Goal: Information Seeking & Learning: Find specific fact

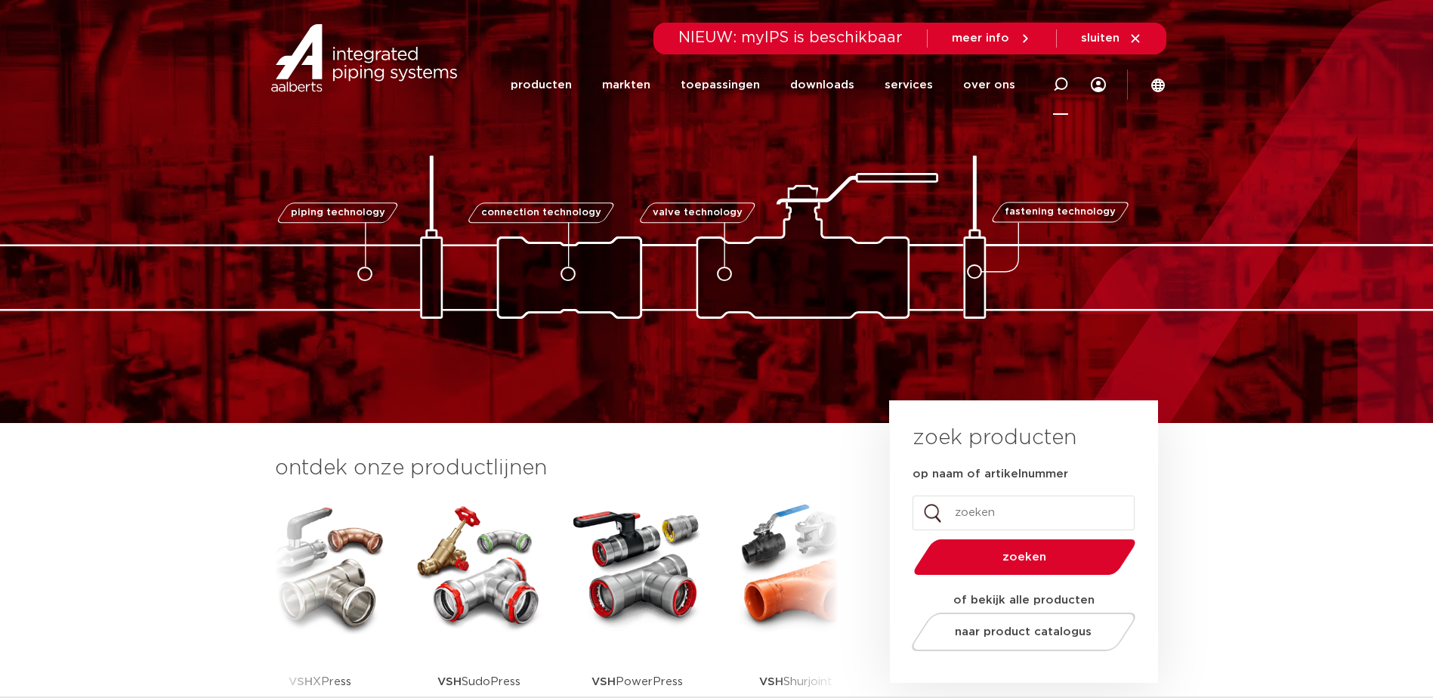
click at [1066, 85] on icon at bounding box center [1060, 84] width 15 height 15
paste input "4753221"
type input "4753221"
click button "Zoeken" at bounding box center [0, 0] width 0 height 0
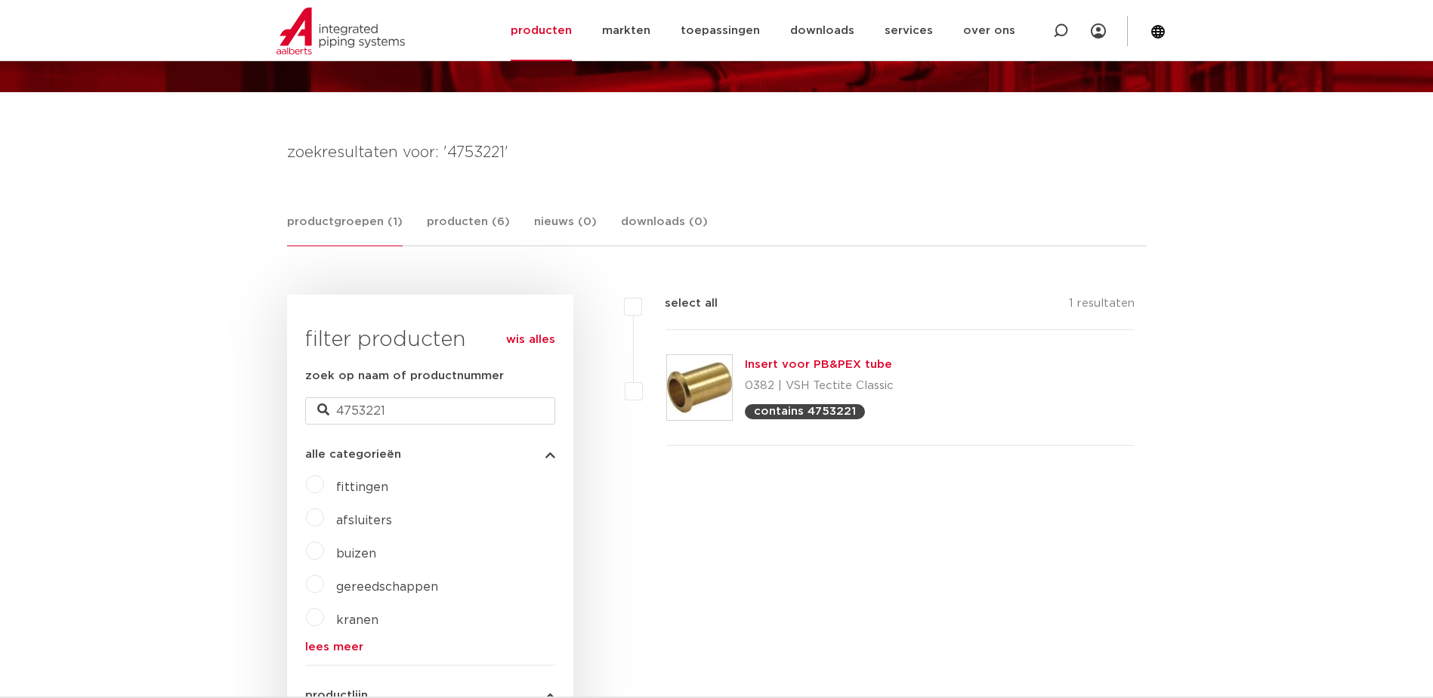
scroll to position [227, 0]
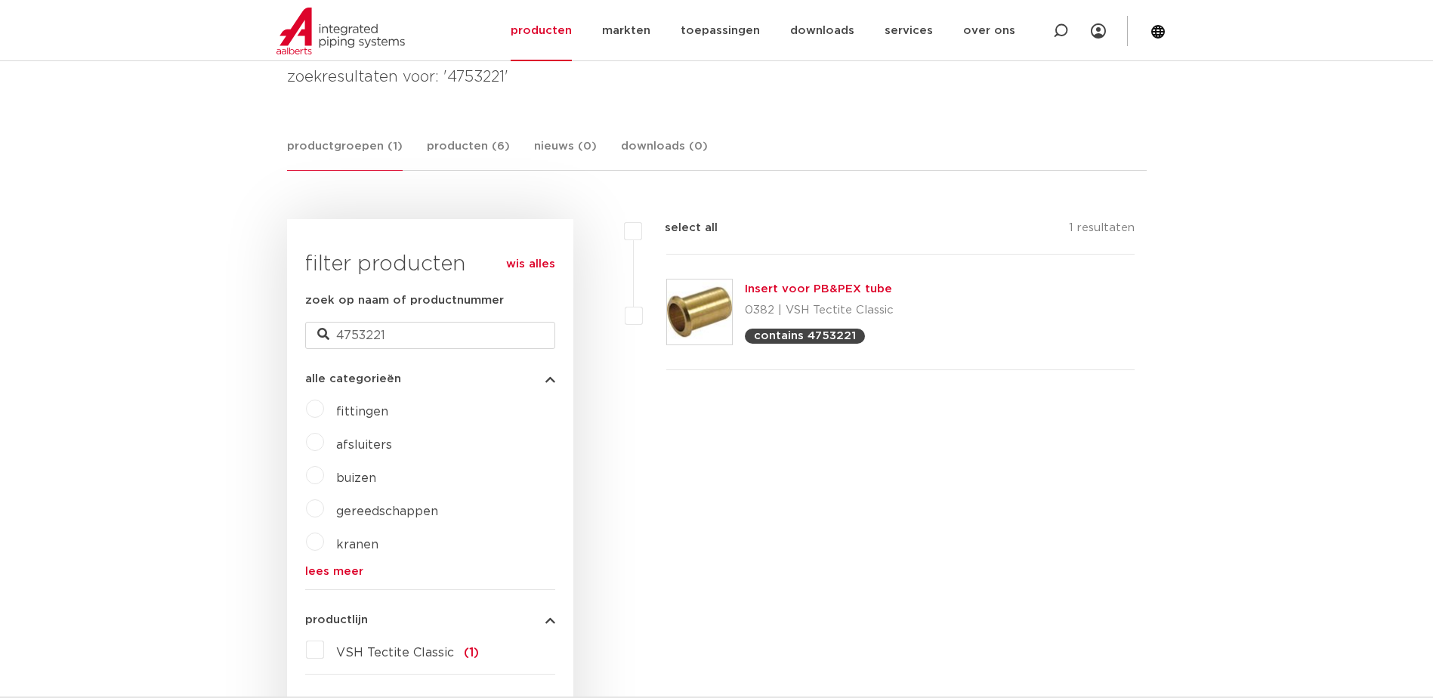
click at [798, 289] on link "Insert voor PB&PEX tube" at bounding box center [818, 288] width 147 height 11
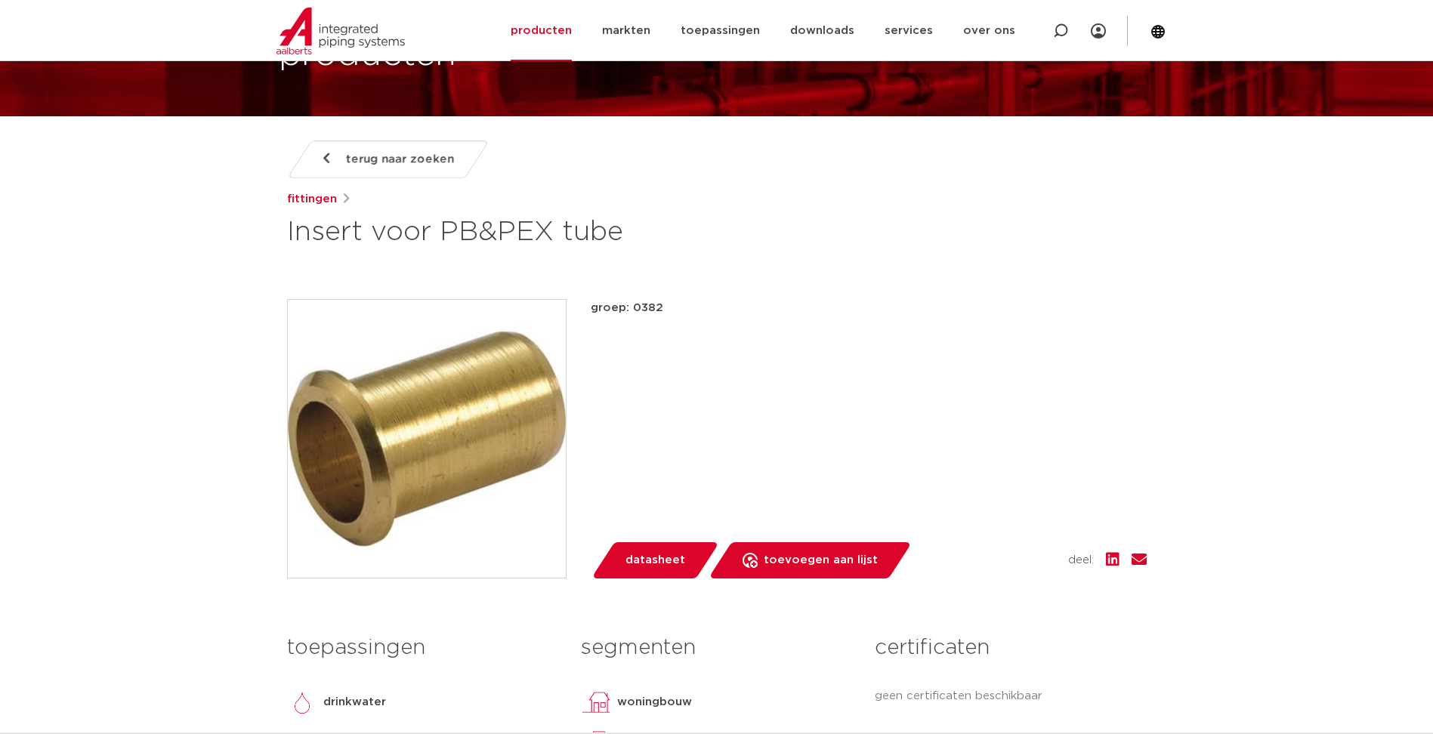
scroll to position [151, 0]
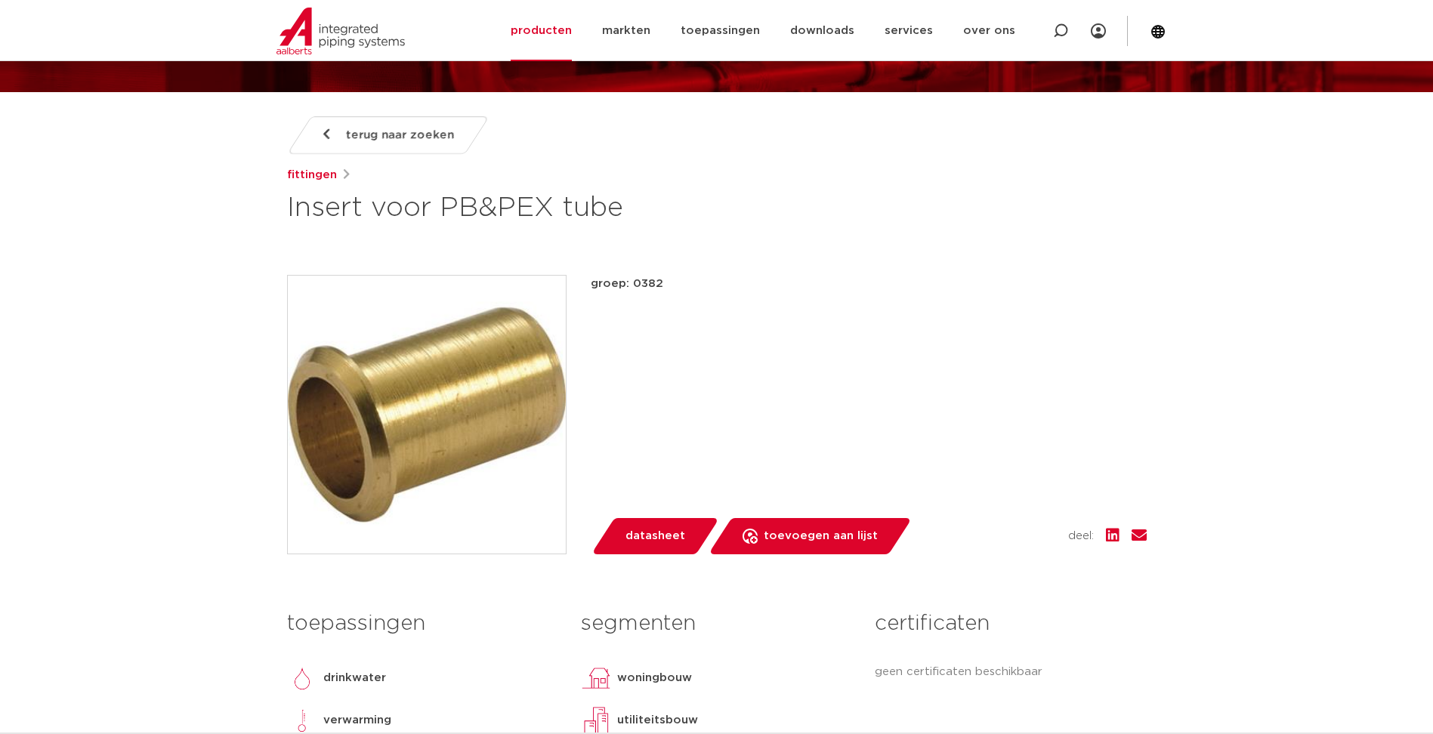
drag, startPoint x: 449, startPoint y: 203, endPoint x: 557, endPoint y: 215, distance: 109.4
click at [557, 215] on h1 "Insert voor PB&PEX tube" at bounding box center [570, 208] width 567 height 36
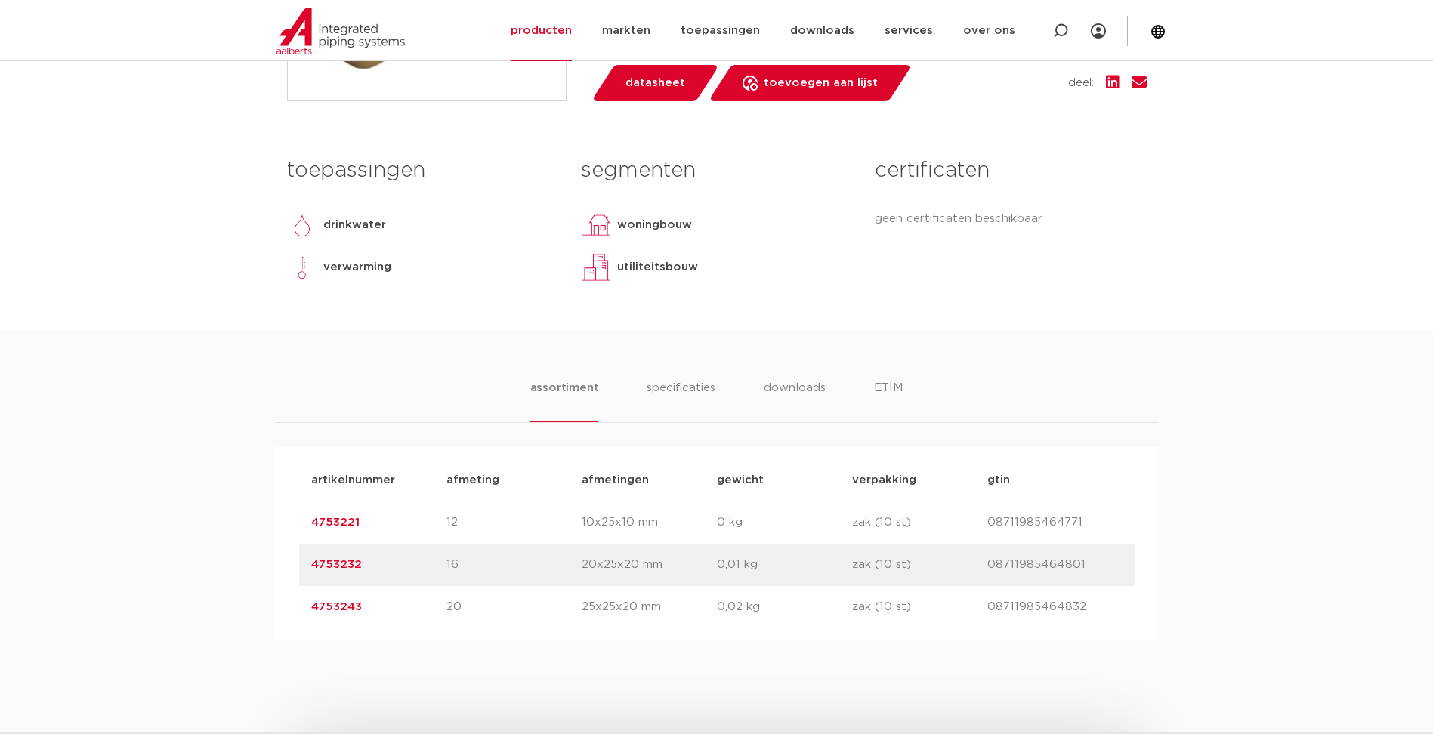
scroll to position [680, 0]
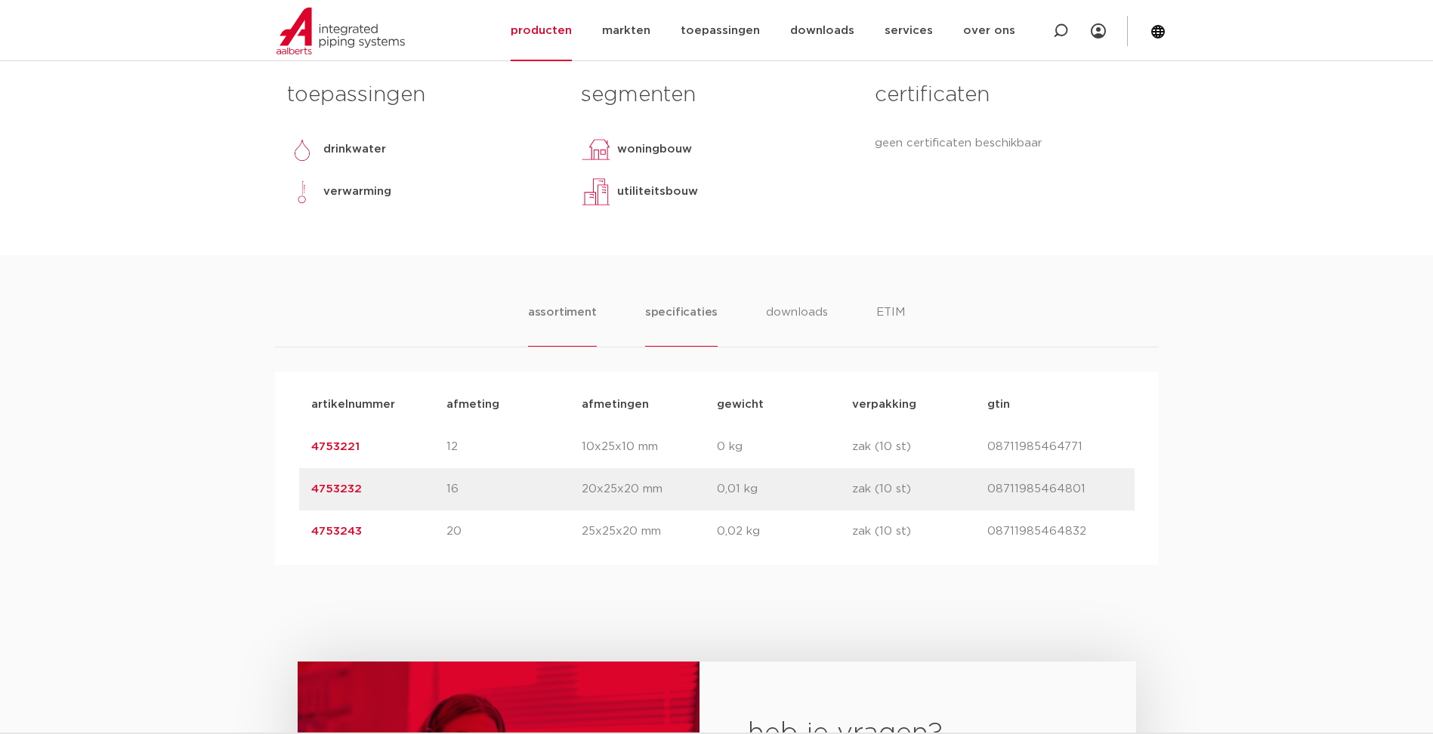
click at [680, 313] on li "specificaties" at bounding box center [681, 325] width 73 height 43
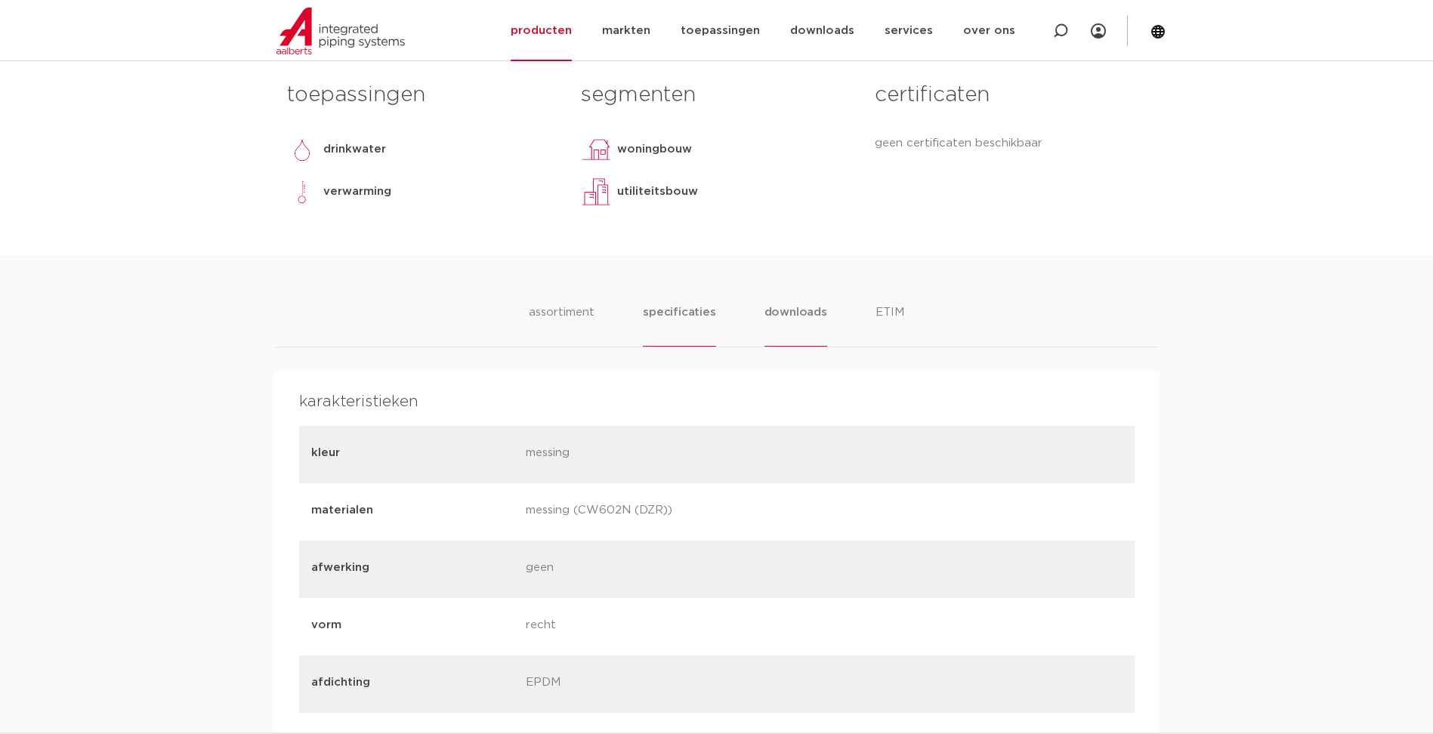
click at [818, 313] on li "downloads" at bounding box center [795, 325] width 63 height 43
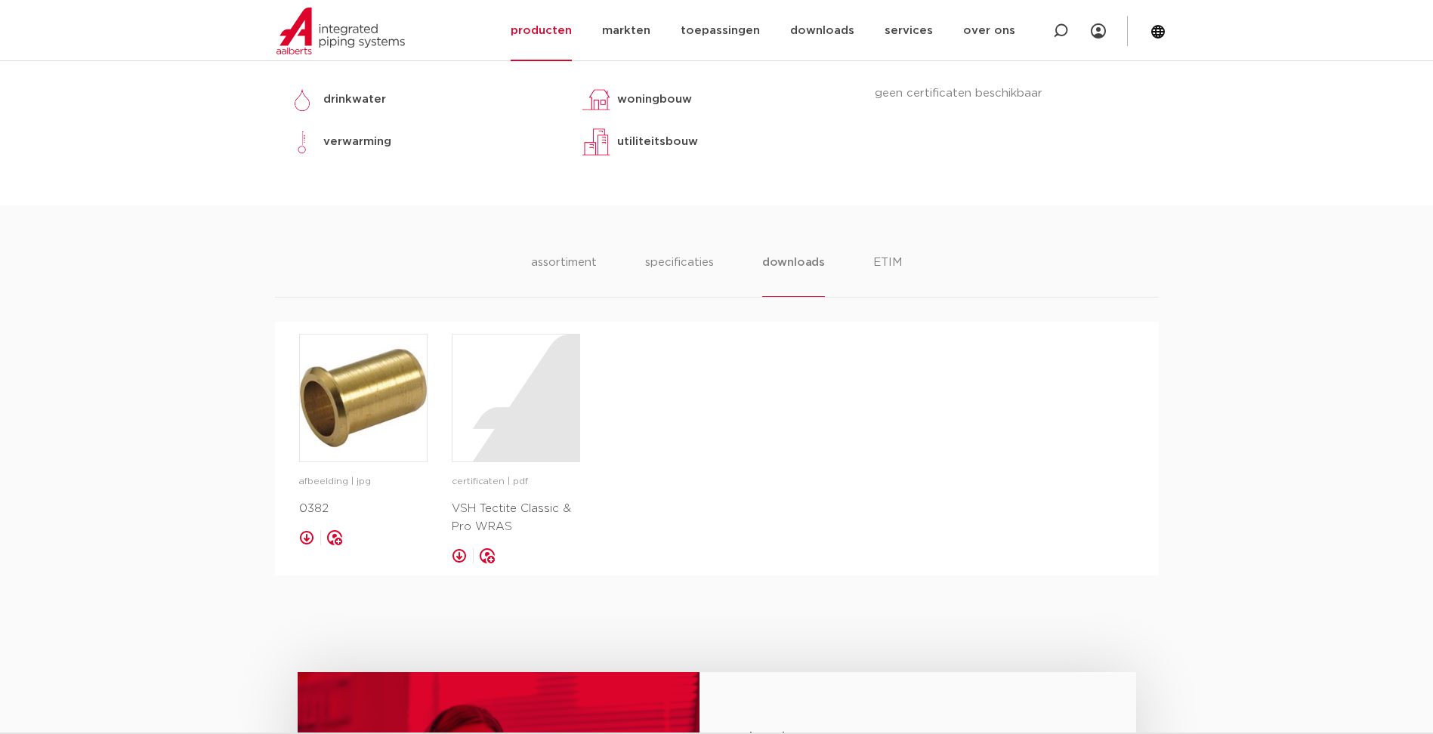
scroll to position [755, 0]
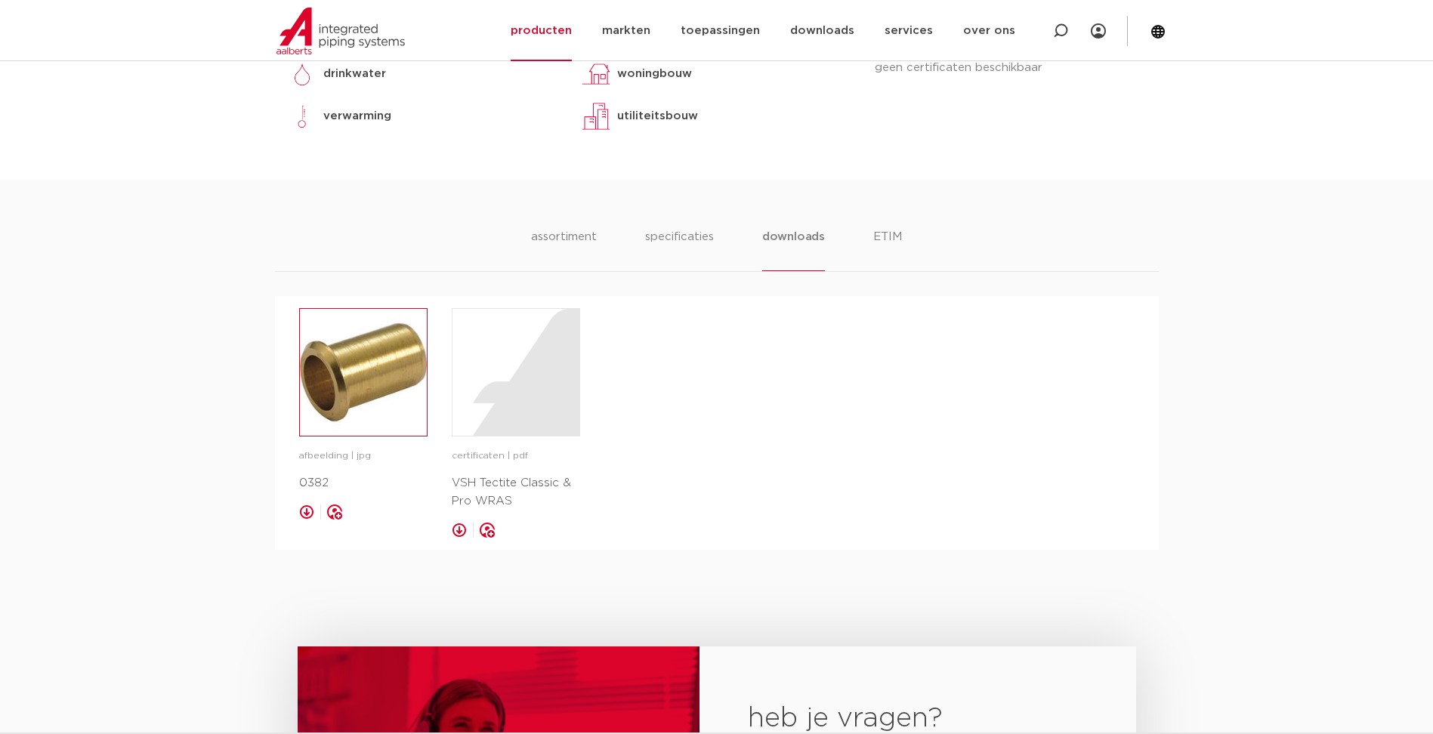
click at [322, 395] on img at bounding box center [363, 372] width 127 height 127
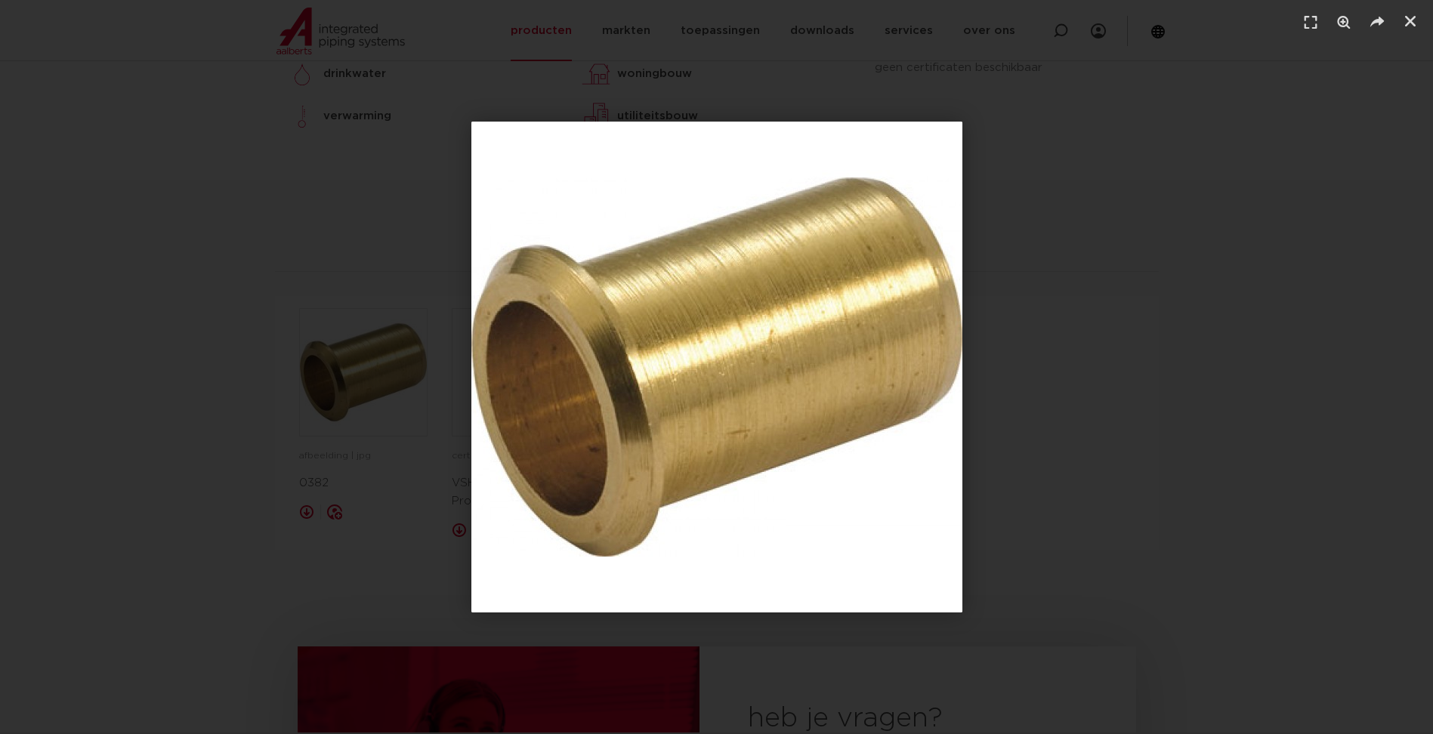
click at [1103, 364] on div "1 / 1" at bounding box center [716, 367] width 1327 height 628
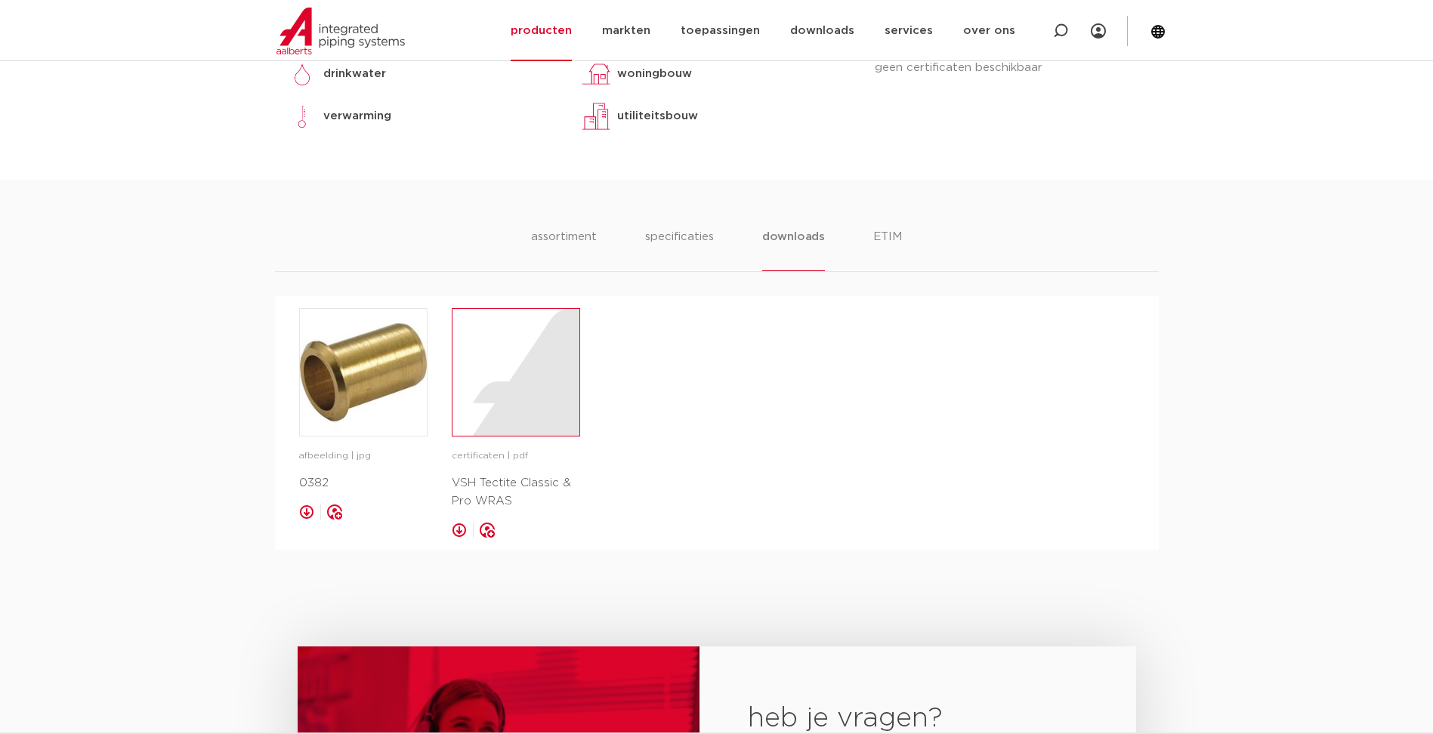
click at [478, 405] on div at bounding box center [515, 372] width 127 height 127
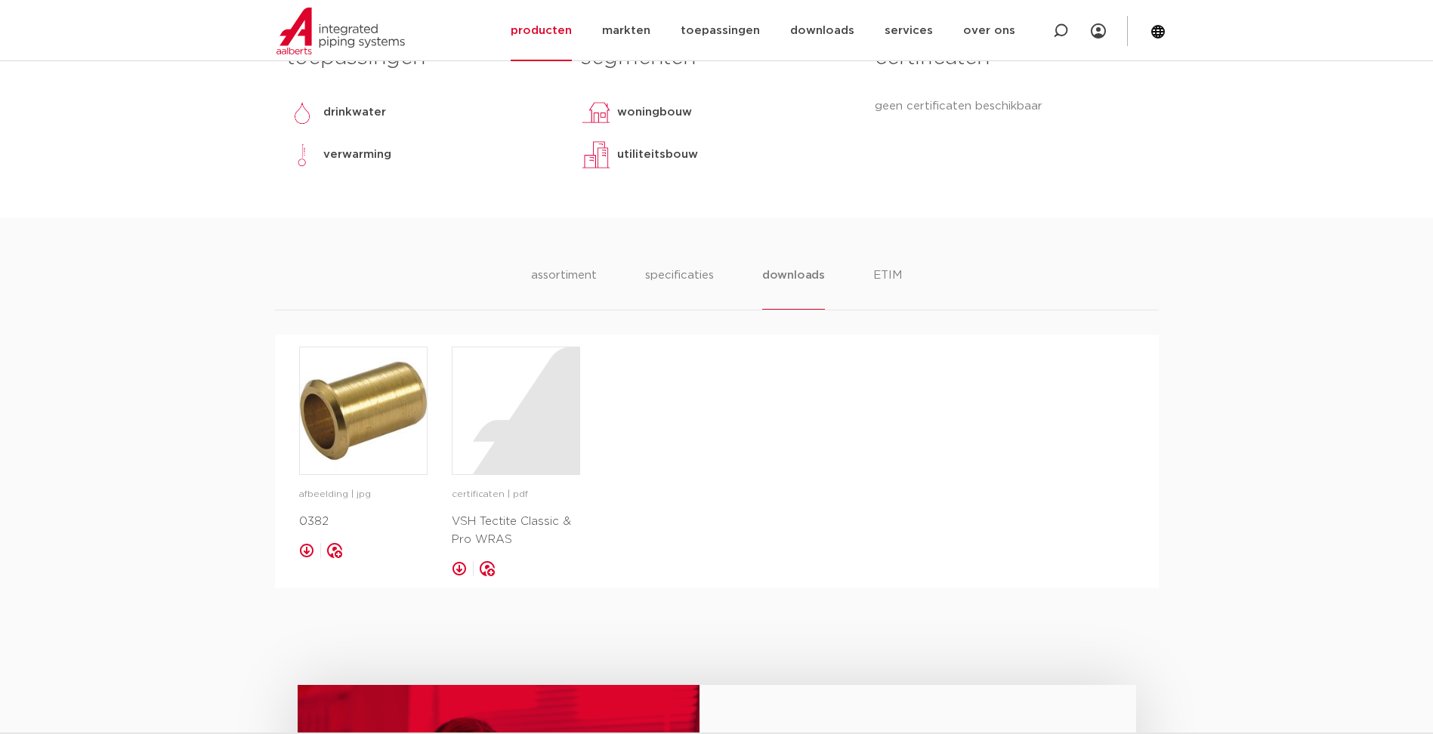
scroll to position [680, 0]
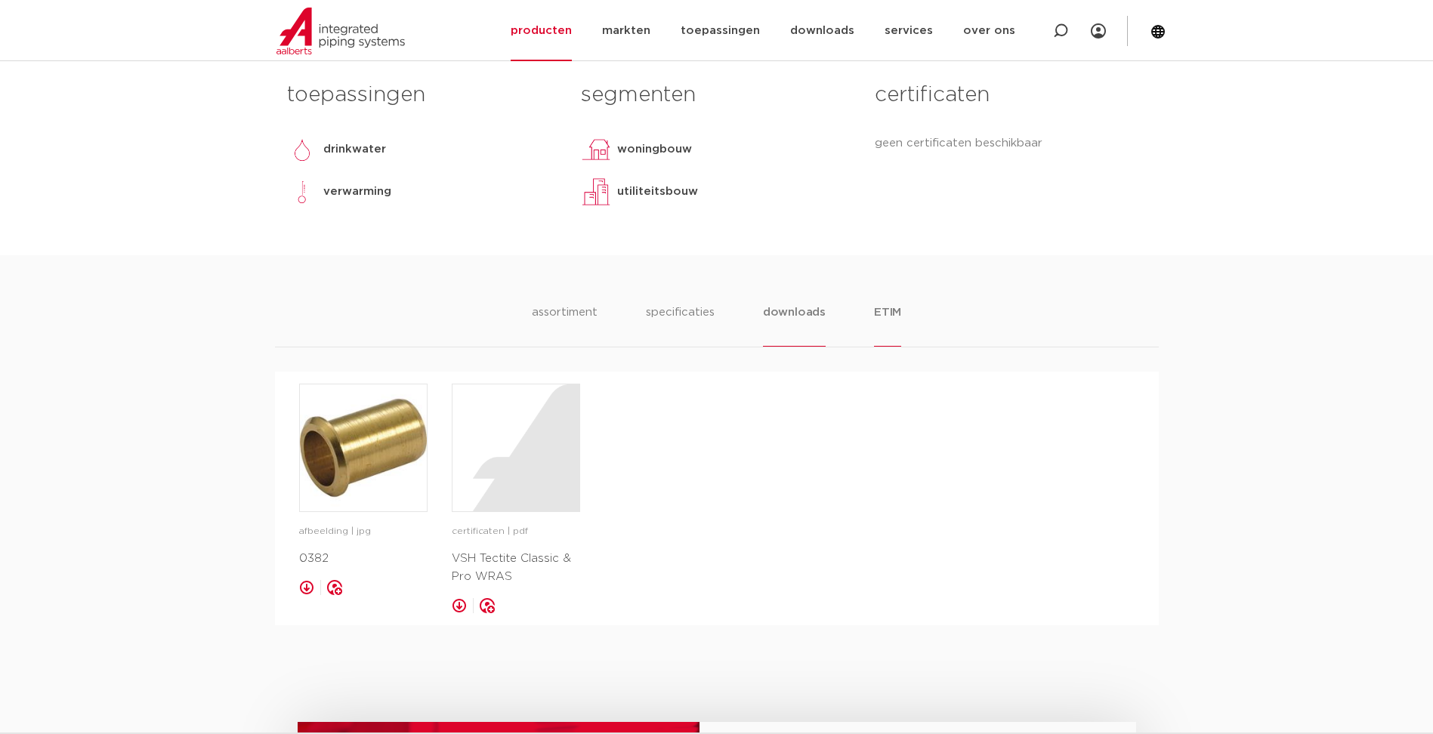
click at [874, 323] on li "ETIM" at bounding box center [887, 325] width 27 height 43
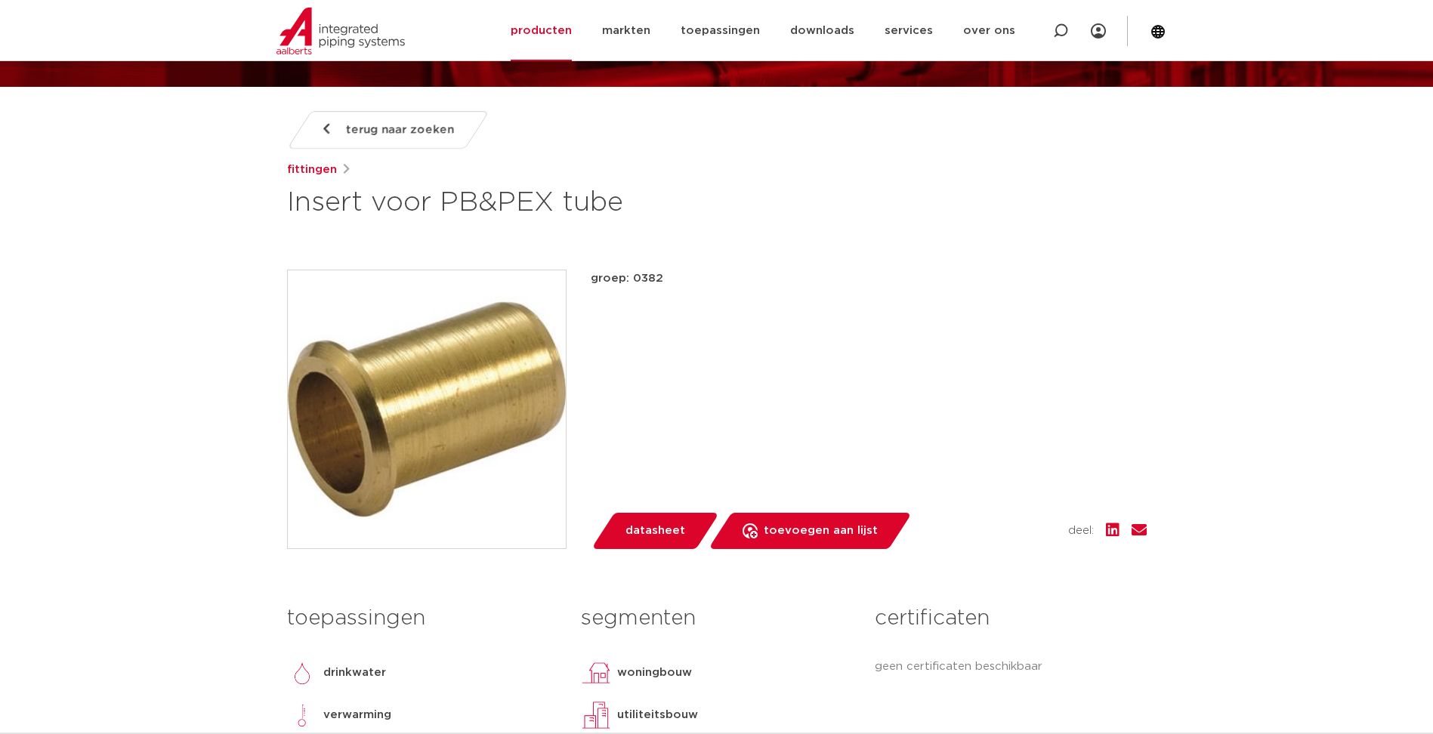
scroll to position [151, 0]
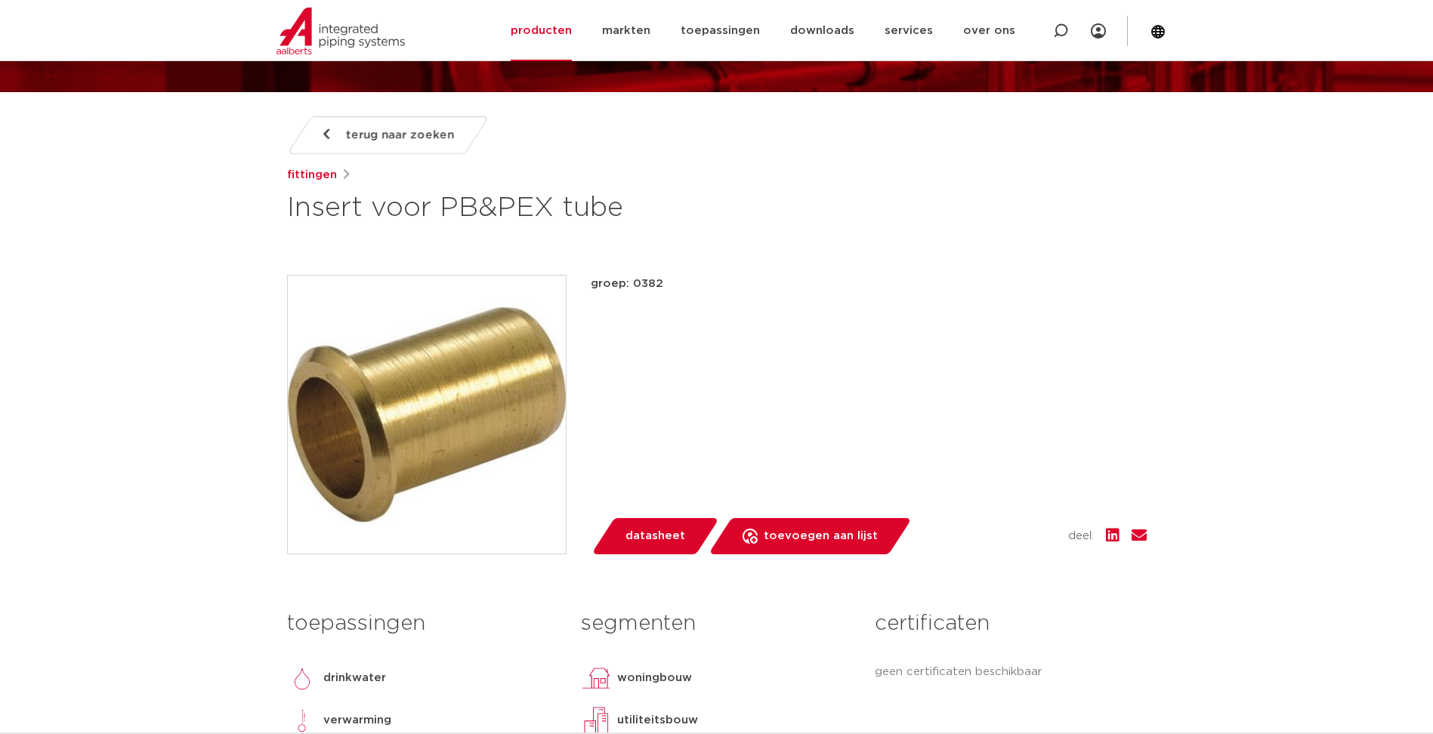
drag, startPoint x: 444, startPoint y: 205, endPoint x: 556, endPoint y: 205, distance: 111.8
click at [556, 205] on h1 "Insert voor PB&PEX tube" at bounding box center [570, 208] width 567 height 36
copy h1 "PB&PEX"
click at [1057, 31] on icon at bounding box center [1060, 30] width 15 height 15
paste input "4754629"
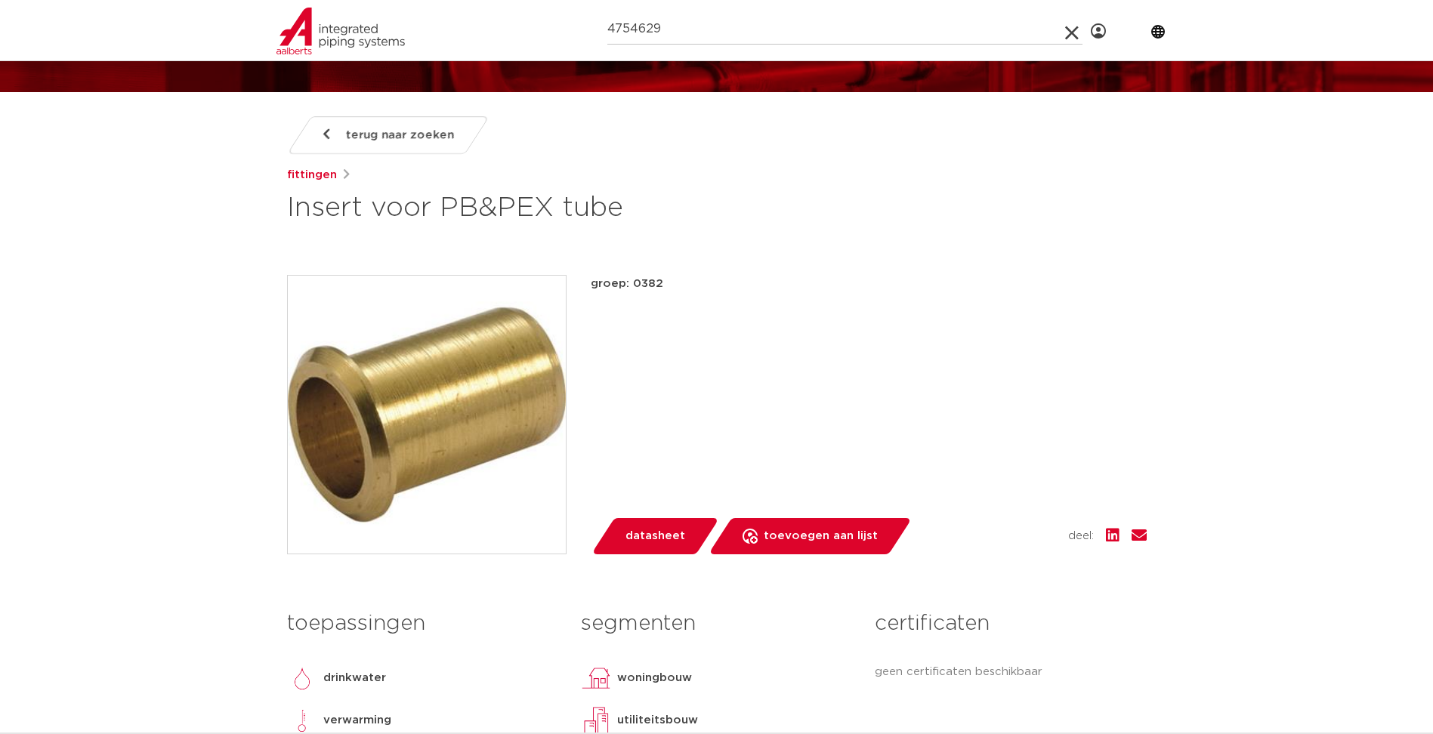
type input "4754629"
click button "Zoeken" at bounding box center [0, 0] width 0 height 0
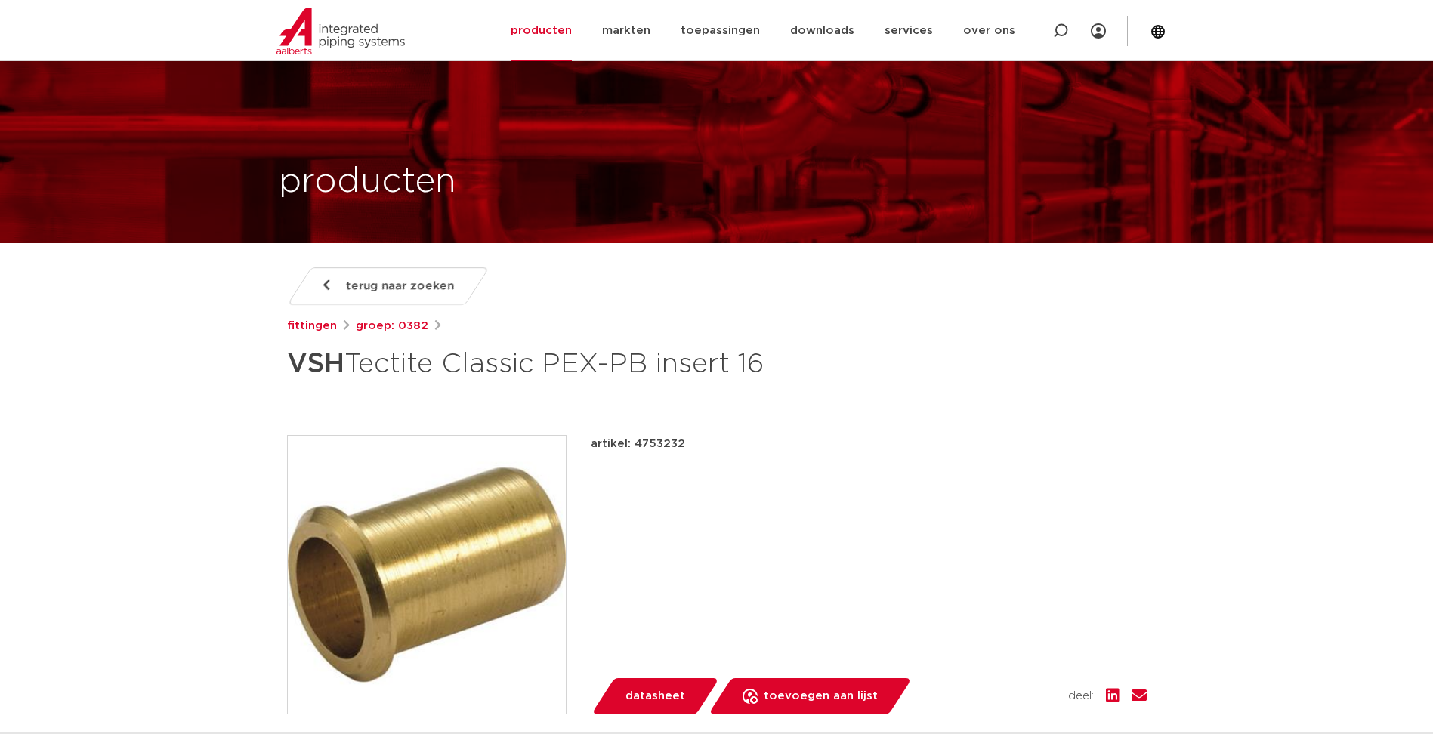
scroll to position [378, 0]
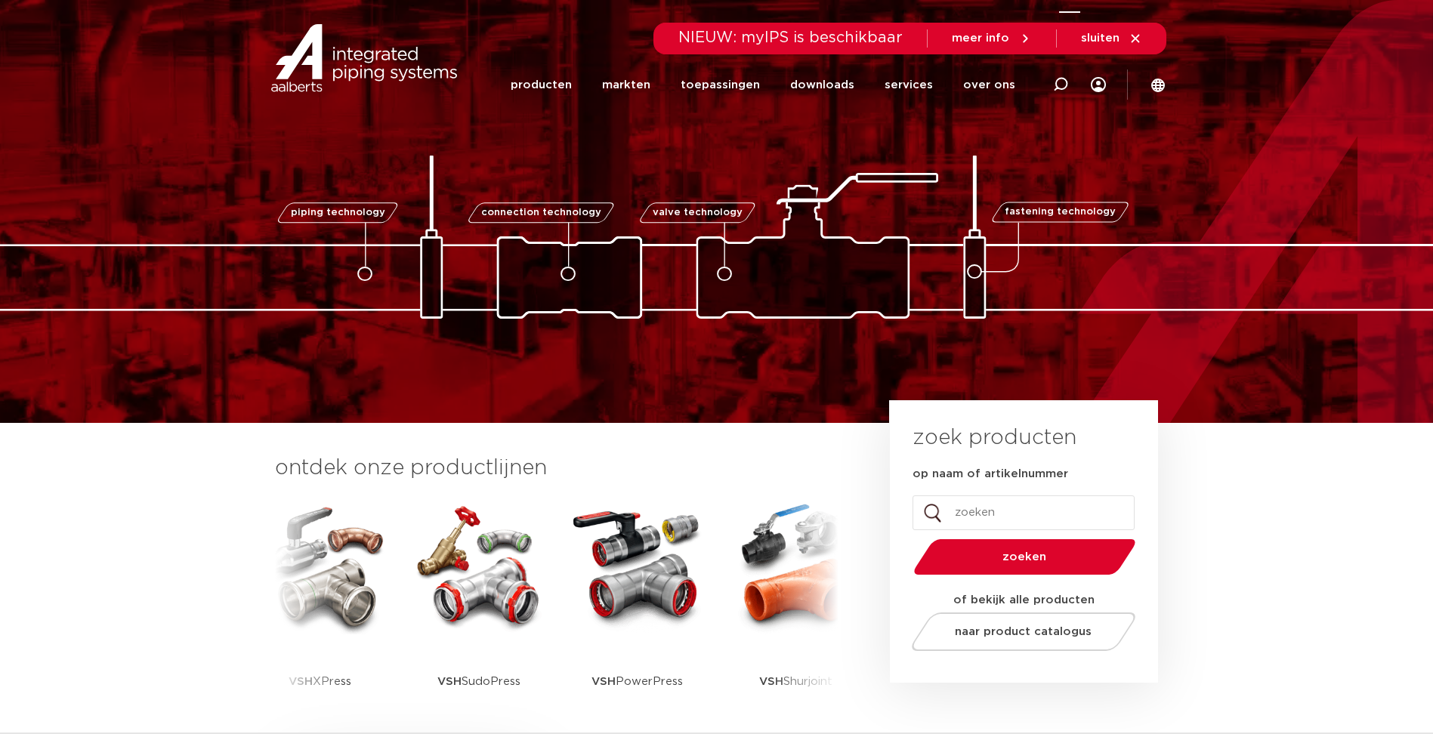
click at [1062, 85] on icon at bounding box center [1060, 84] width 15 height 15
paste input "66004"
type input "66004"
click button "Zoeken" at bounding box center [0, 0] width 0 height 0
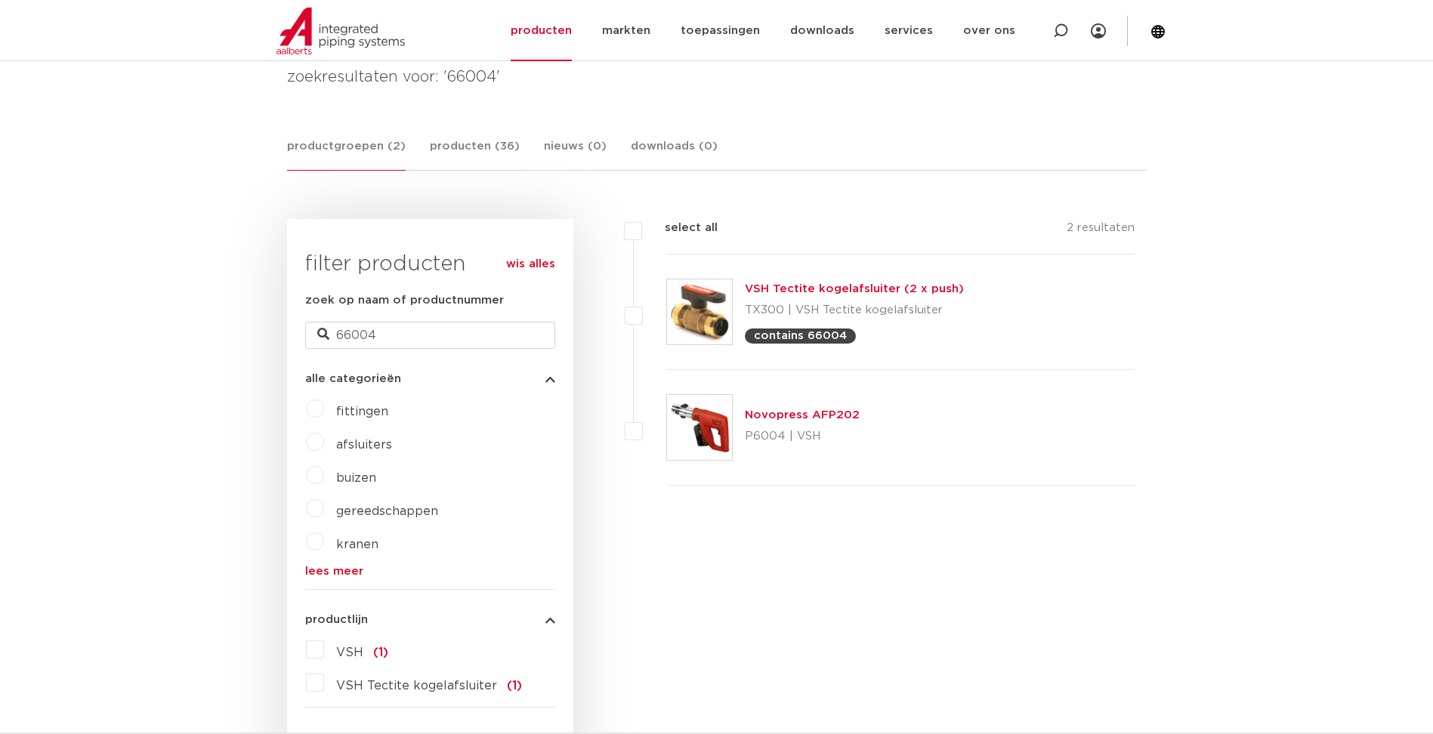
click at [852, 291] on link "VSH Tectite kogelafsluiter (2 x push)" at bounding box center [854, 288] width 219 height 11
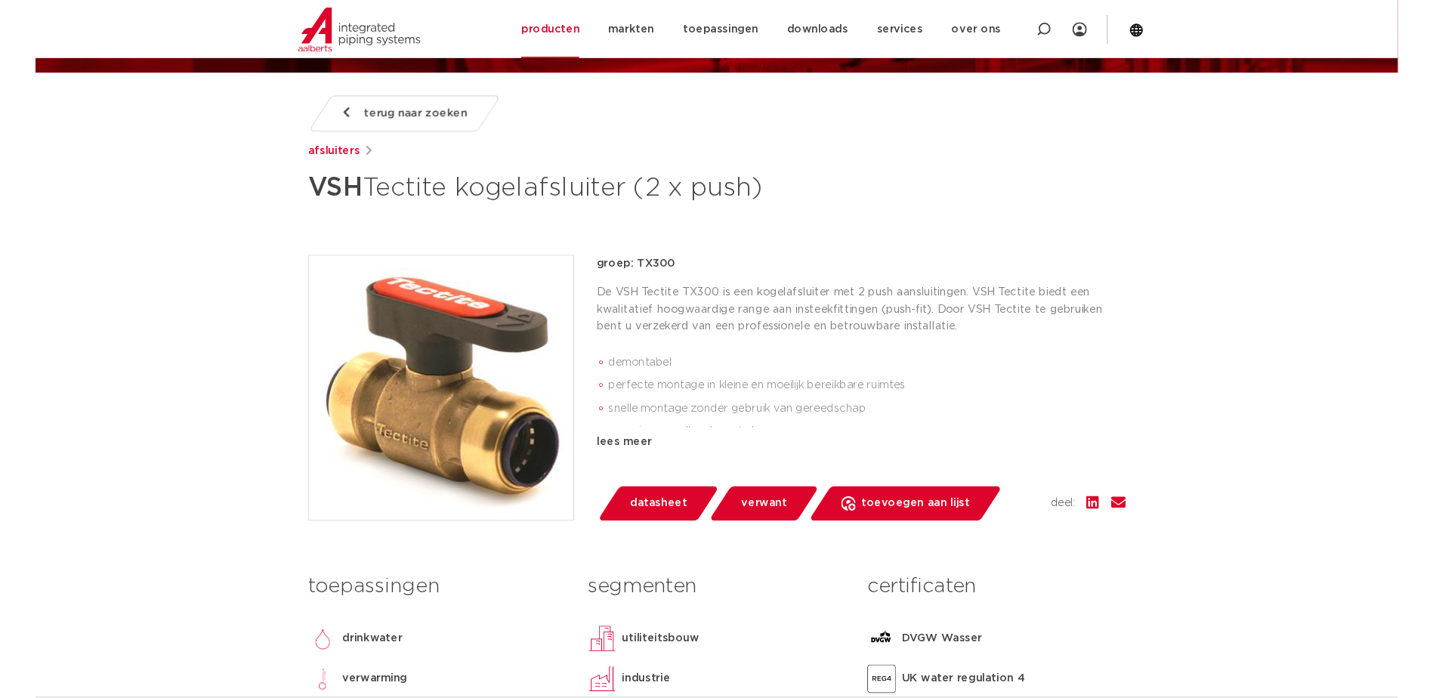
scroll to position [151, 0]
